Goal: Task Accomplishment & Management: Manage account settings

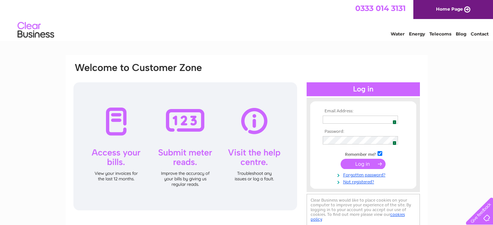
click at [392, 119] on img at bounding box center [392, 119] width 6 height 6
type input "[EMAIL_ADDRESS][PERSON_NAME][DOMAIN_NAME]"
click at [370, 165] on input "submit" at bounding box center [362, 163] width 45 height 10
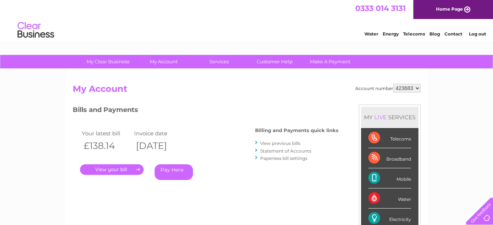
click at [114, 169] on link "." at bounding box center [112, 169] width 64 height 11
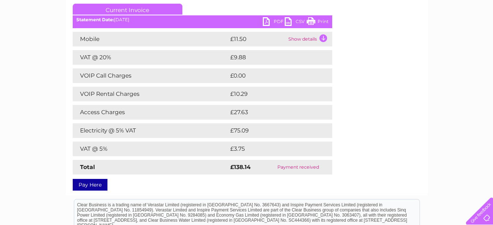
scroll to position [84, 0]
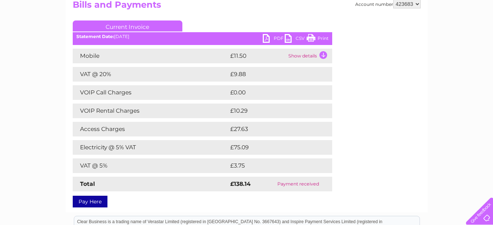
click at [277, 37] on link "PDF" at bounding box center [274, 39] width 22 height 11
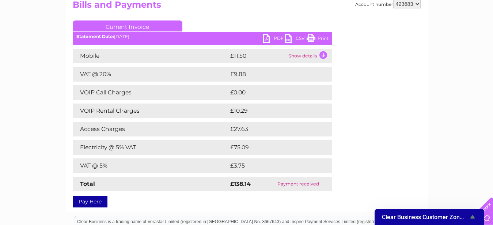
scroll to position [0, 0]
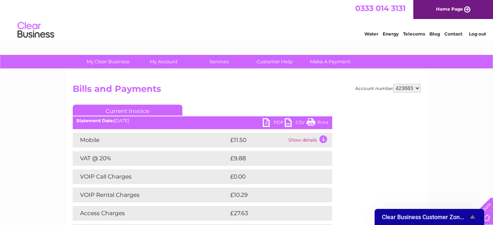
click at [393, 84] on select "423683 913455" at bounding box center [406, 88] width 27 height 9
select select "913455"
click option "913455" at bounding box center [0, 0] width 0 height 0
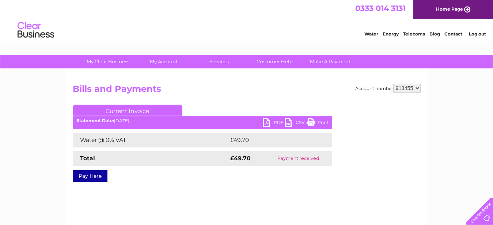
click at [267, 123] on link "PDF" at bounding box center [274, 123] width 22 height 11
